Goal: Find specific page/section: Find specific page/section

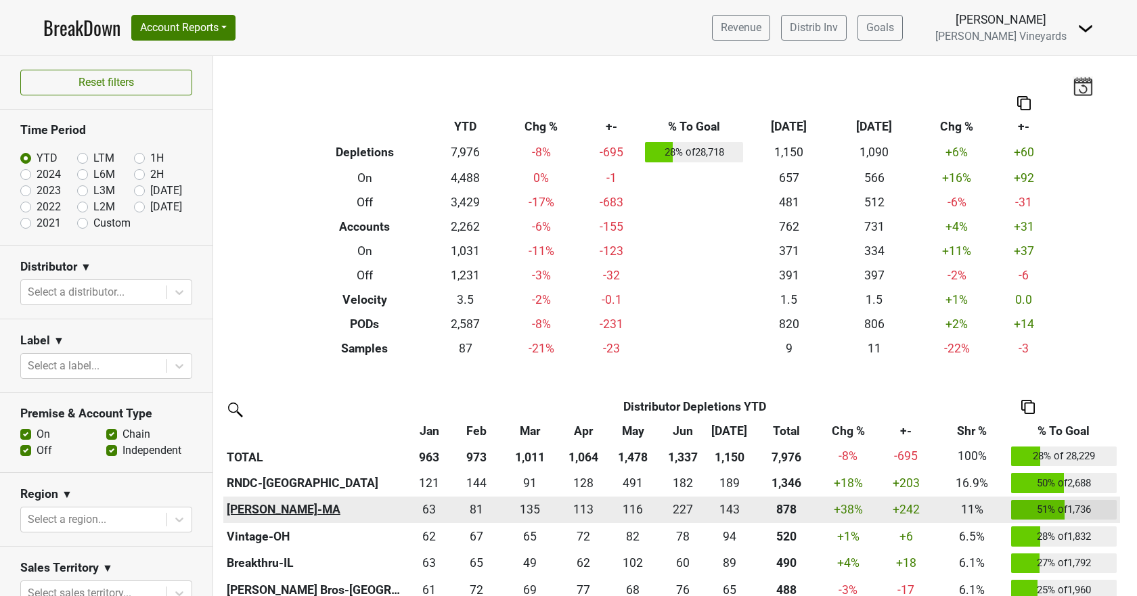
scroll to position [338, 0]
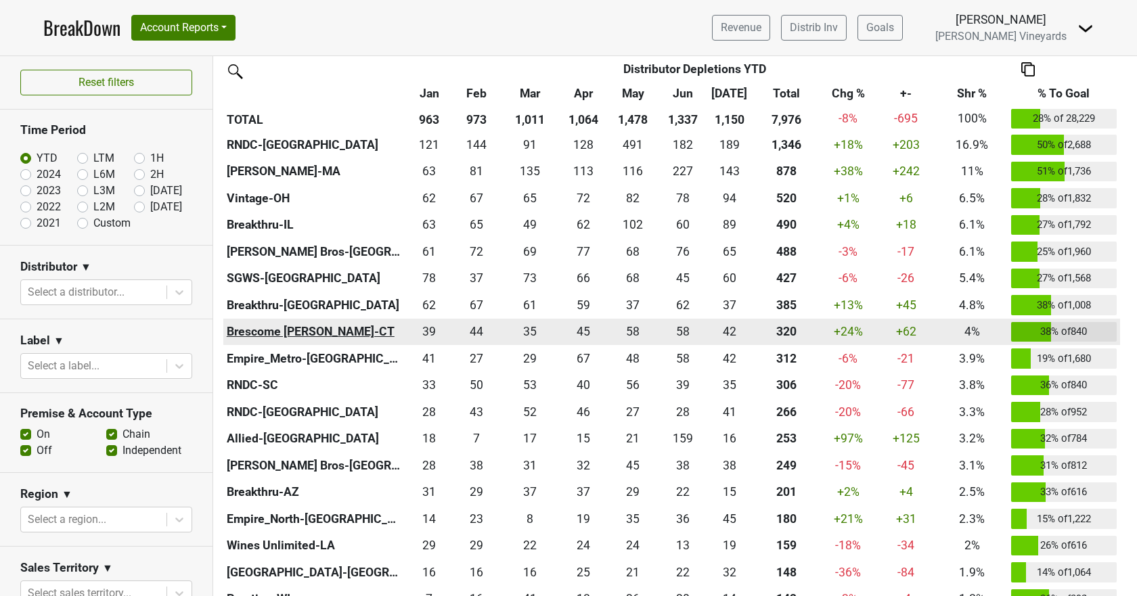
click at [246, 328] on th "Brescome [PERSON_NAME]-CT" at bounding box center [314, 332] width 183 height 27
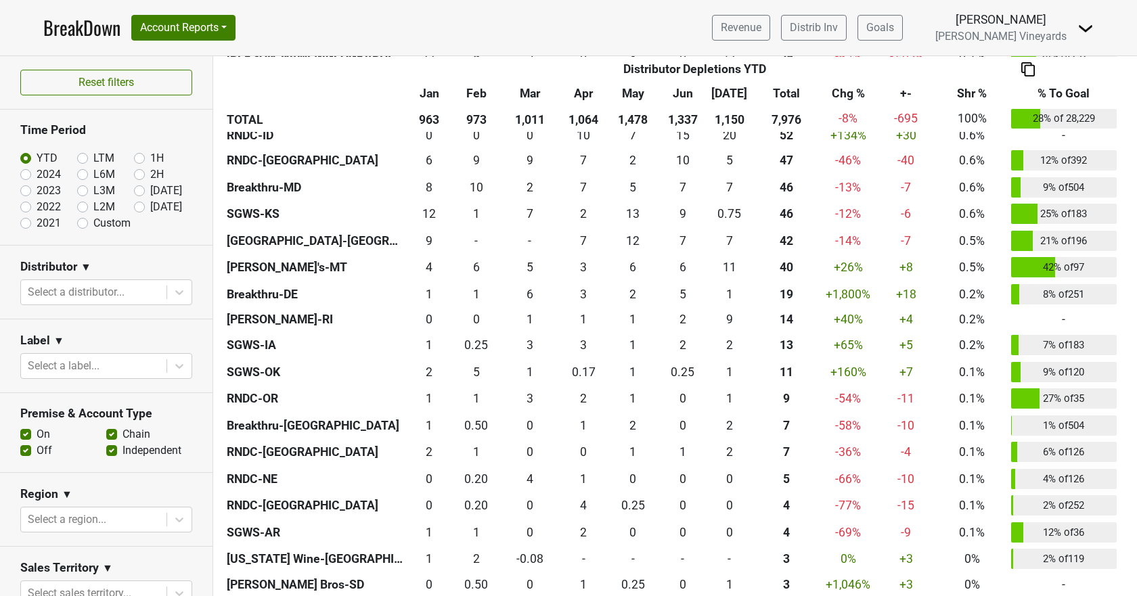
scroll to position [1338, 0]
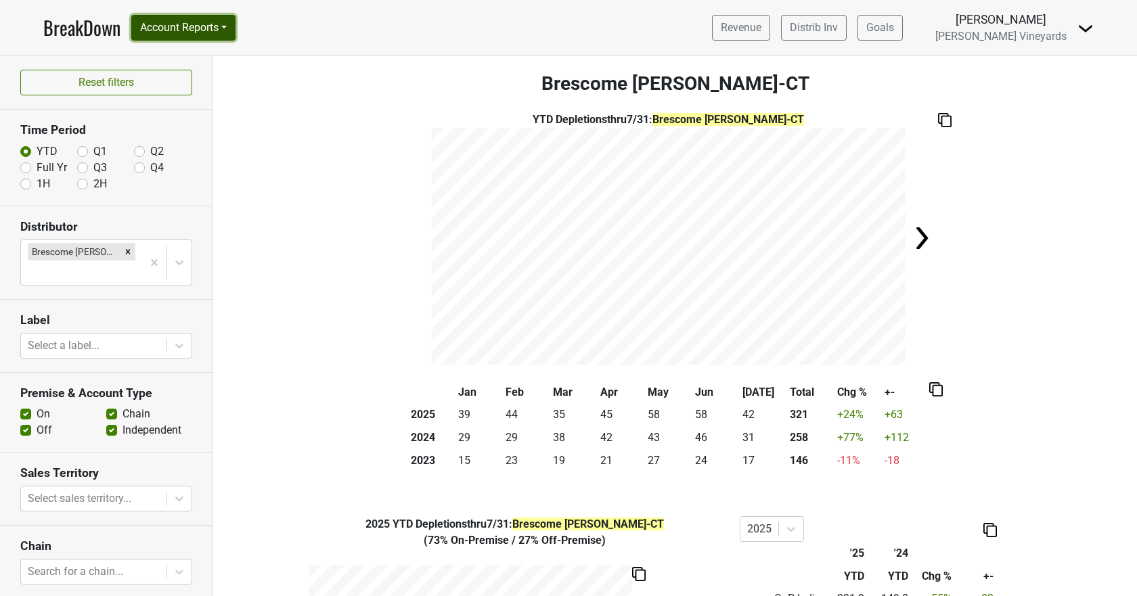
click at [186, 35] on button "Account Reports" at bounding box center [183, 28] width 104 height 26
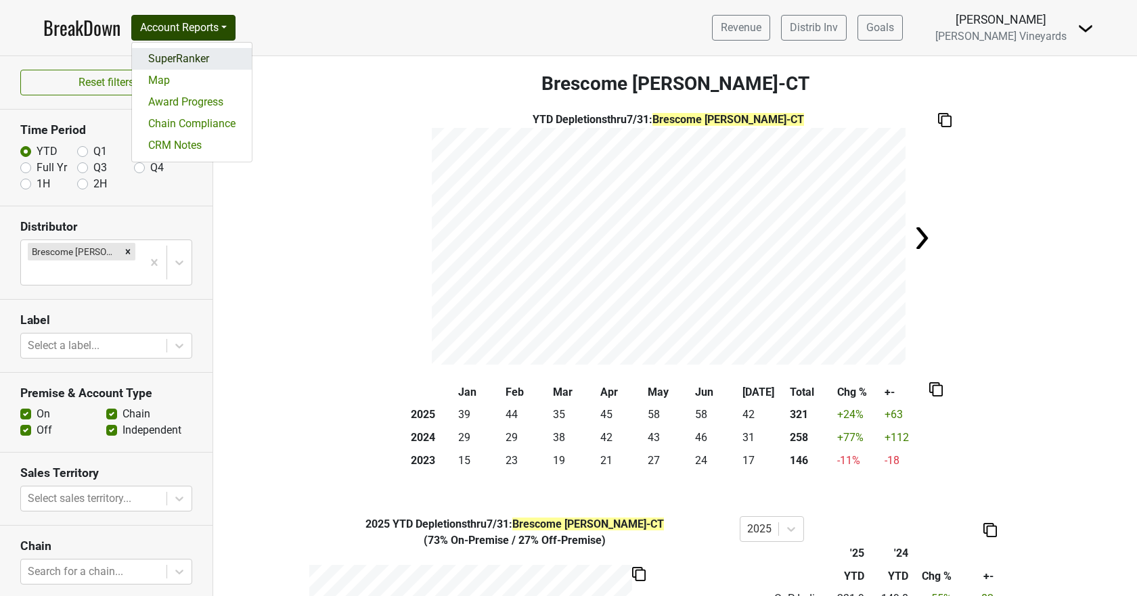
click at [185, 58] on link "SuperRanker" at bounding box center [192, 59] width 120 height 22
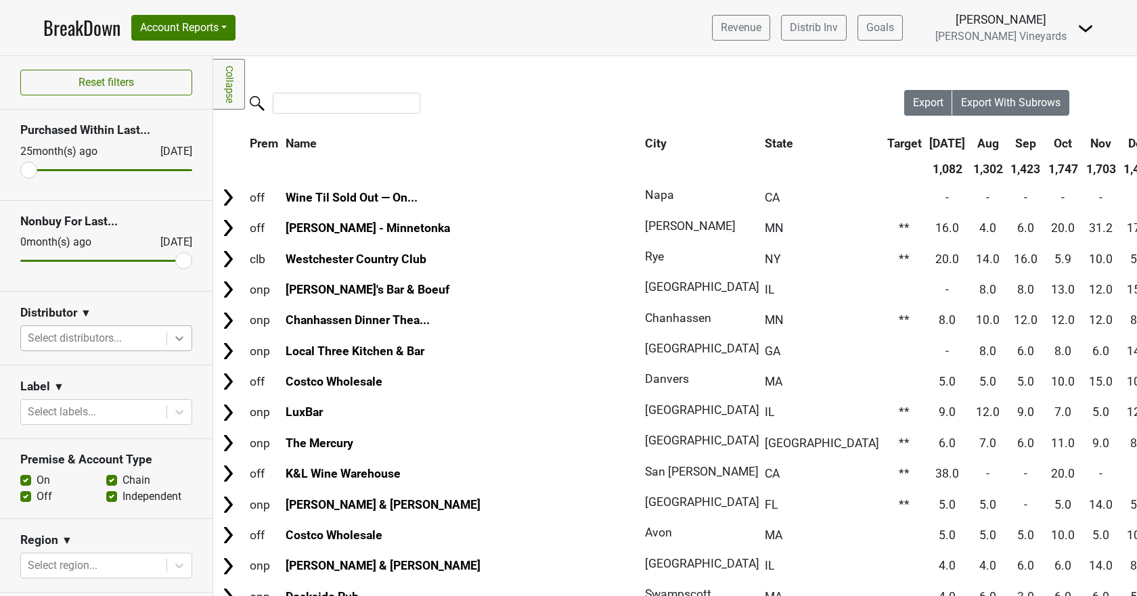
click at [173, 340] on icon at bounding box center [180, 339] width 14 height 14
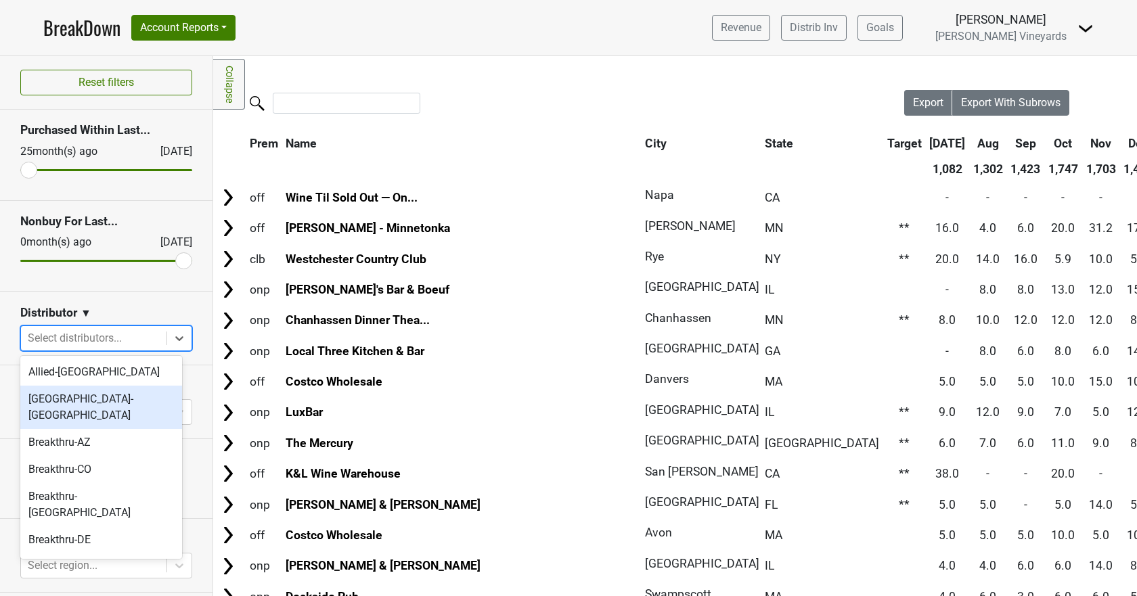
scroll to position [271, 0]
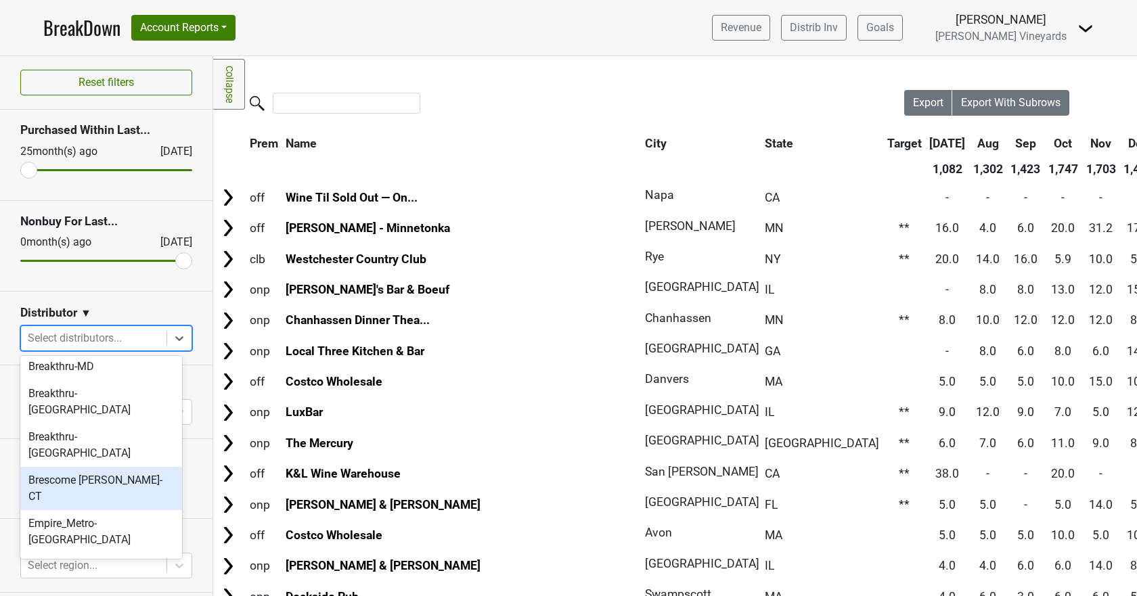
click at [88, 467] on div "Brescome Barton-CT" at bounding box center [101, 488] width 162 height 43
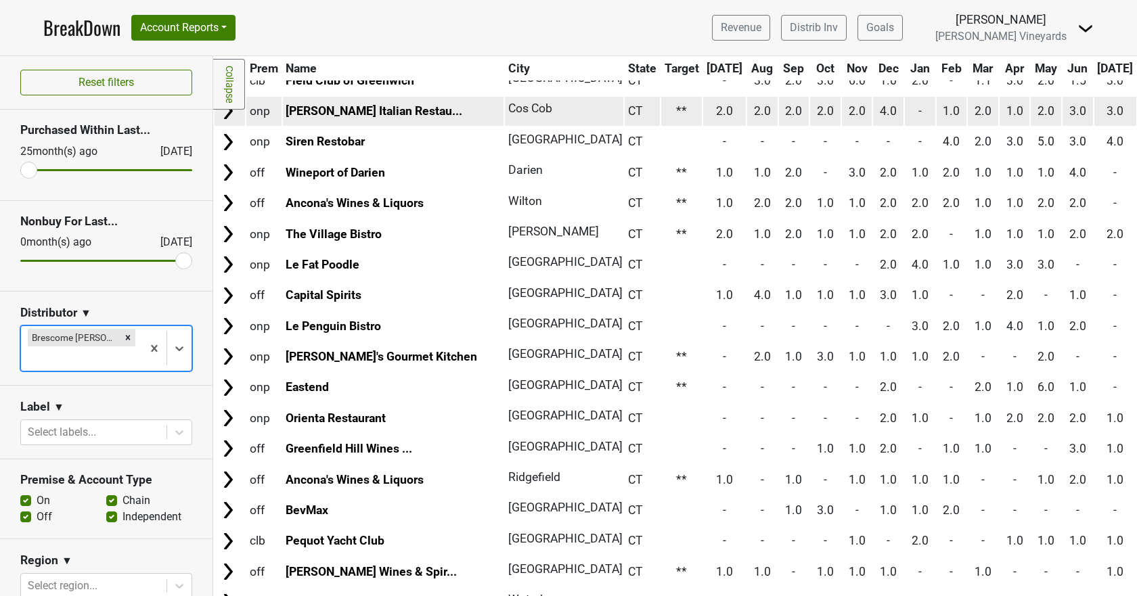
scroll to position [0, 0]
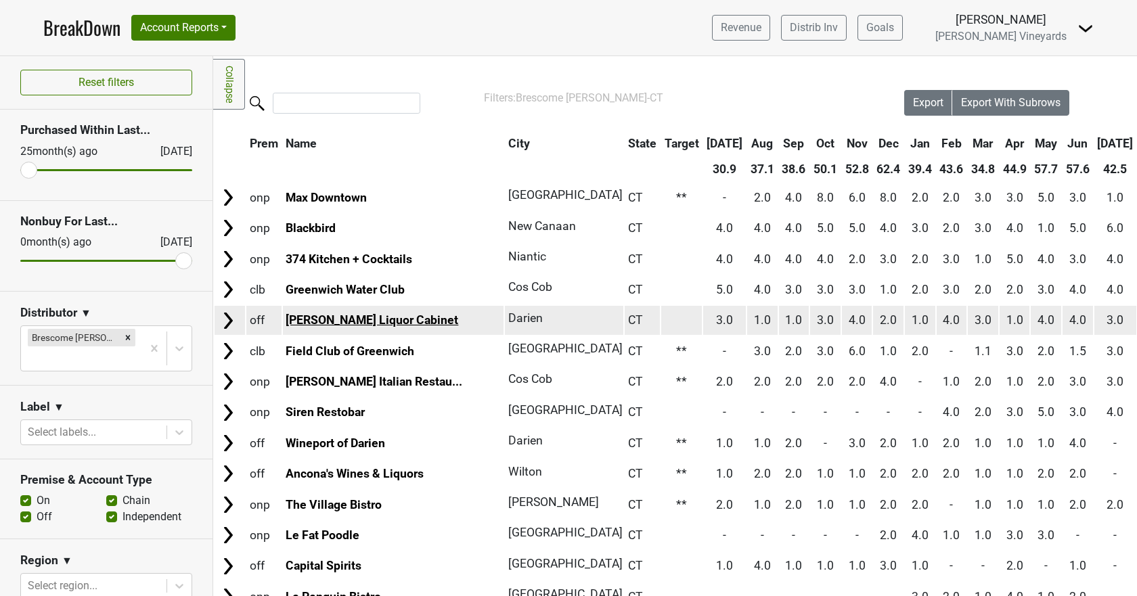
click at [311, 315] on link "[PERSON_NAME] Liquor Cabinet" at bounding box center [372, 320] width 173 height 14
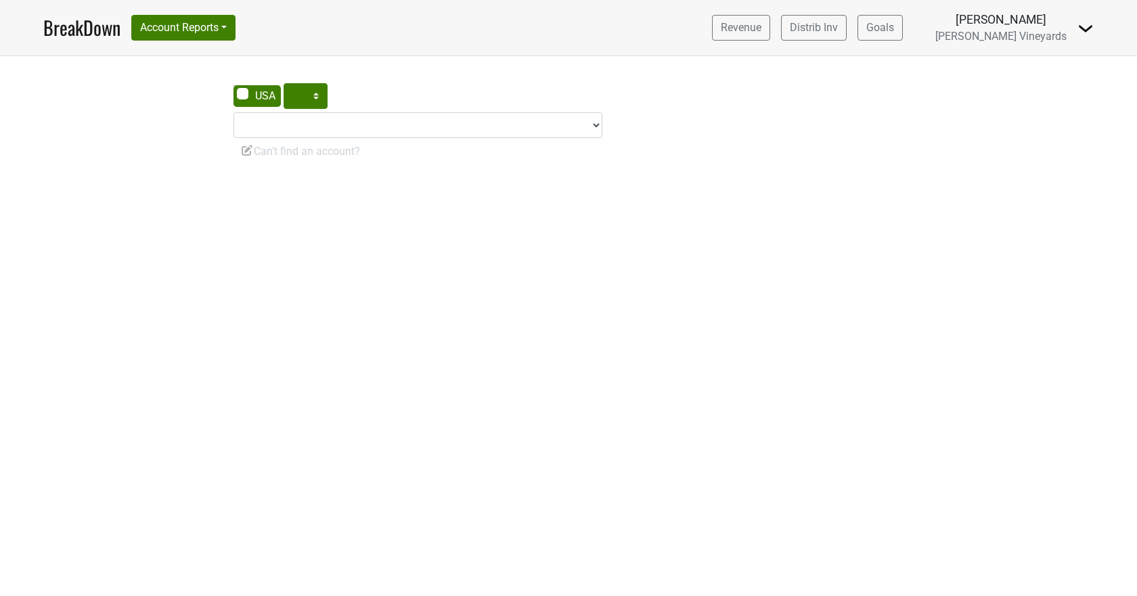
select select "CA"
